Goal: Task Accomplishment & Management: Manage account settings

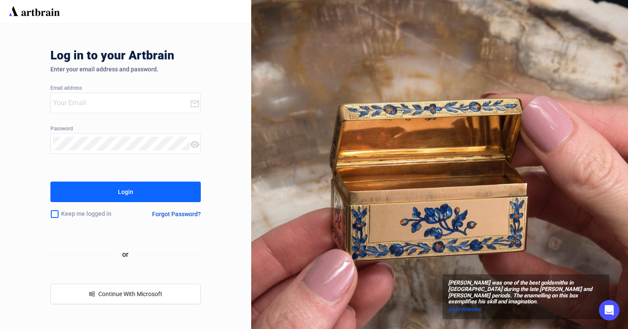
type input "[EMAIL_ADDRESS][DOMAIN_NAME]"
click at [139, 185] on button "Login" at bounding box center [125, 192] width 151 height 20
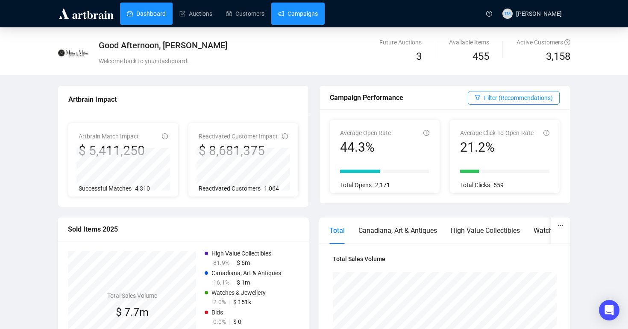
click at [310, 18] on link "Campaigns" at bounding box center [298, 14] width 40 height 22
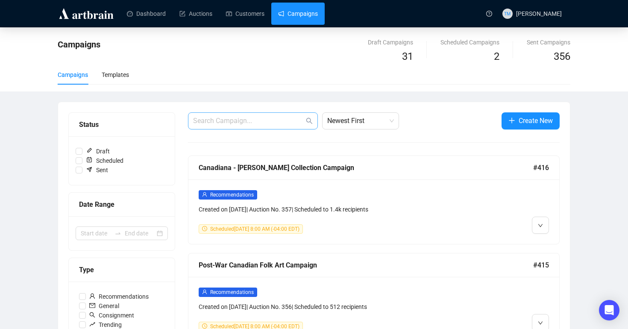
click at [272, 115] on span at bounding box center [253, 120] width 130 height 17
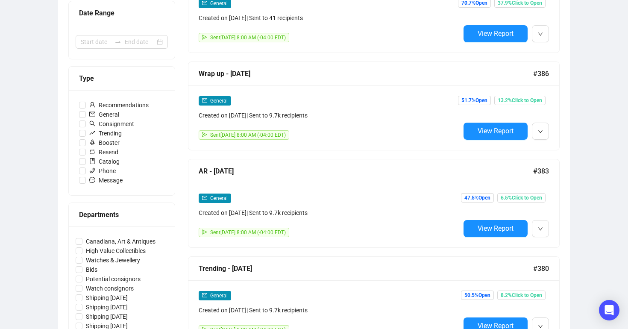
scroll to position [193, 0]
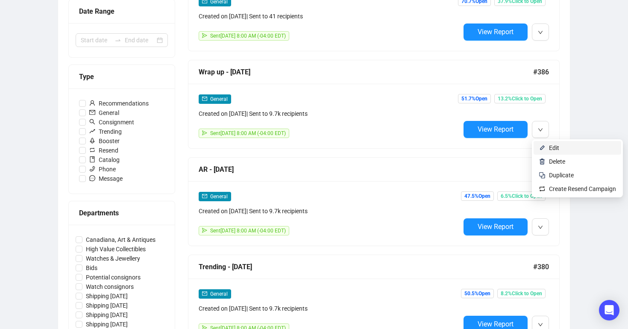
type input "[DATE]"
click at [543, 148] on img at bounding box center [542, 147] width 7 height 7
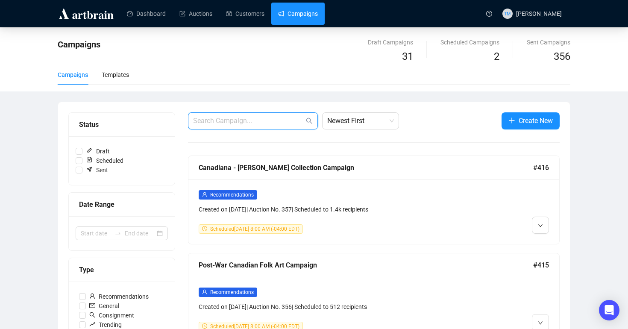
click at [286, 118] on input "text" at bounding box center [248, 121] width 111 height 10
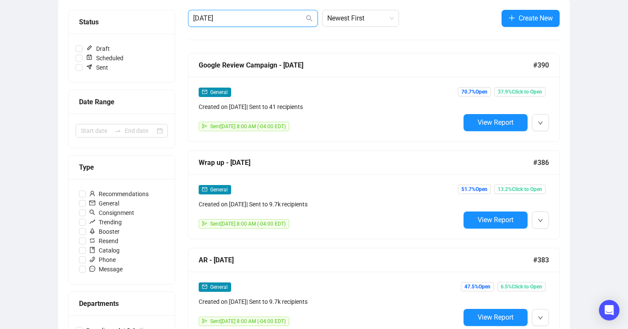
scroll to position [97, 0]
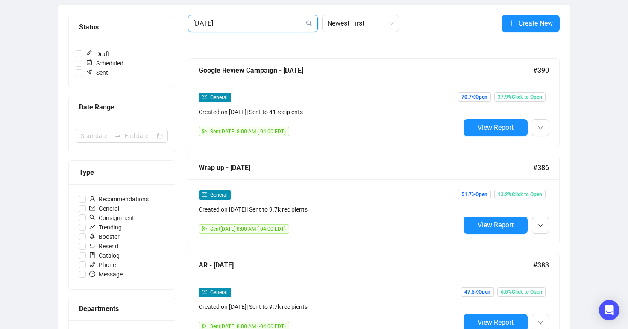
click at [278, 26] on input "[DATE]" at bounding box center [248, 23] width 111 height 10
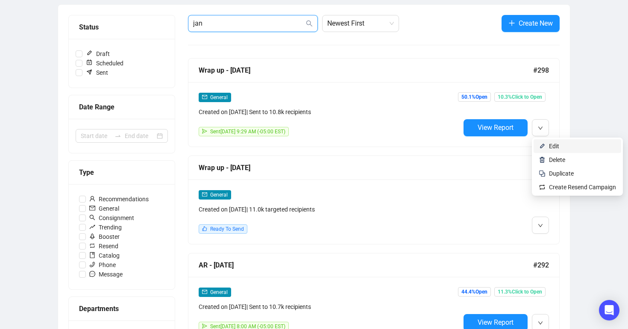
type input "jan"
click at [539, 141] on li "Edit" at bounding box center [577, 146] width 88 height 14
